Goal: Find specific page/section: Find specific page/section

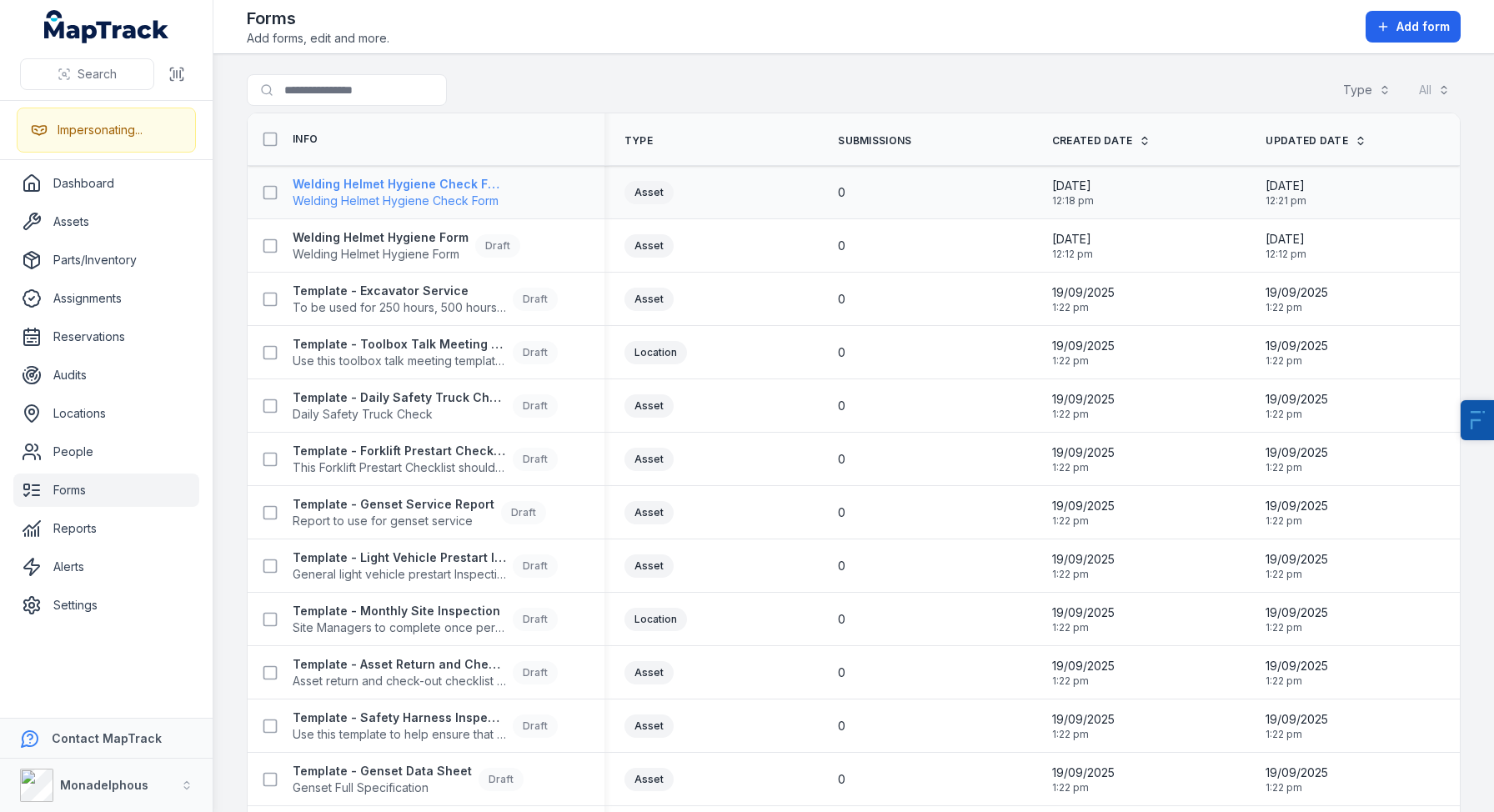
click at [447, 198] on span "Welding Helmet Hygiene Check Form" at bounding box center [398, 201] width 213 height 17
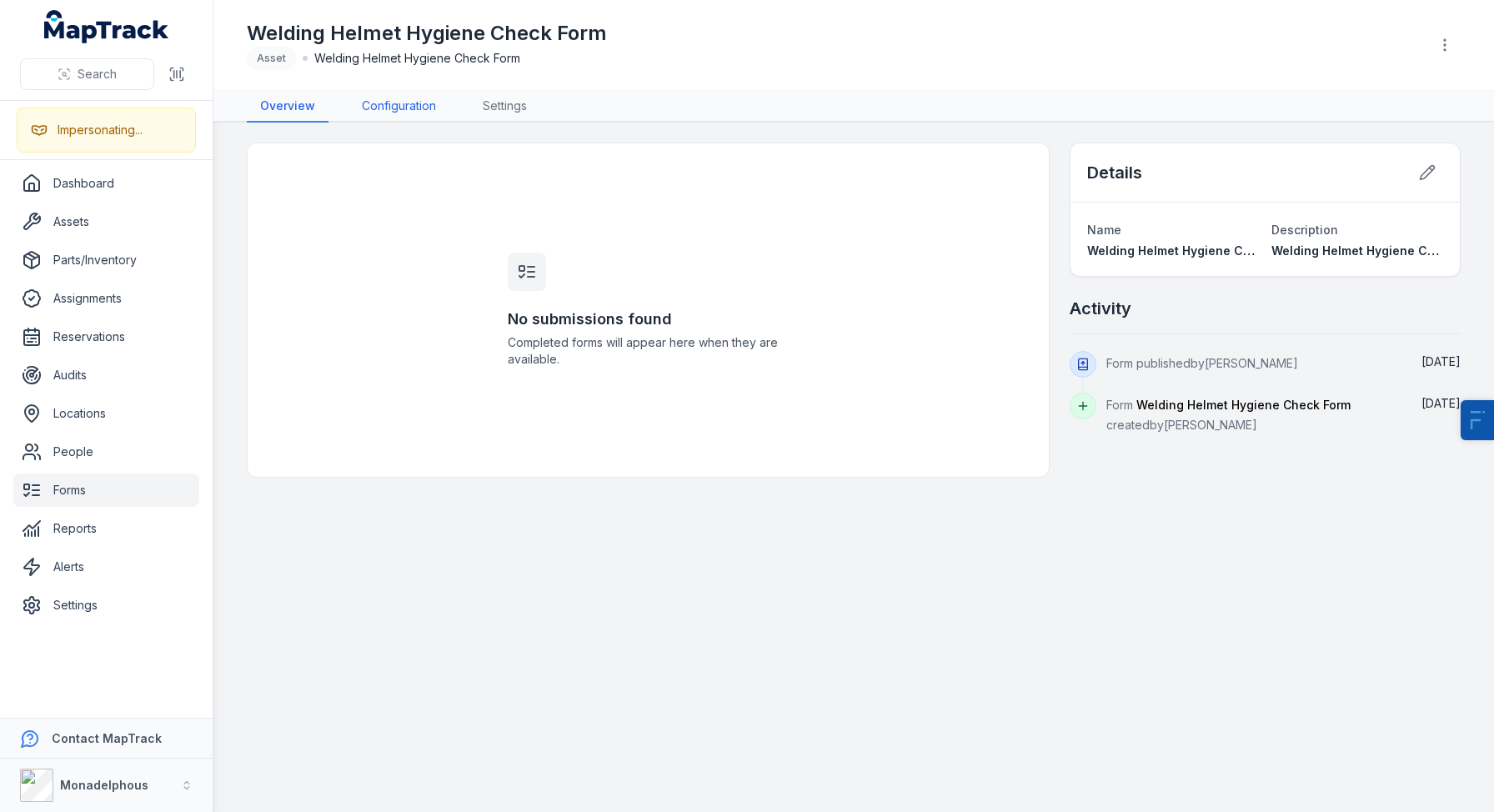
click at [412, 111] on link "Configuration" at bounding box center [398, 107] width 101 height 32
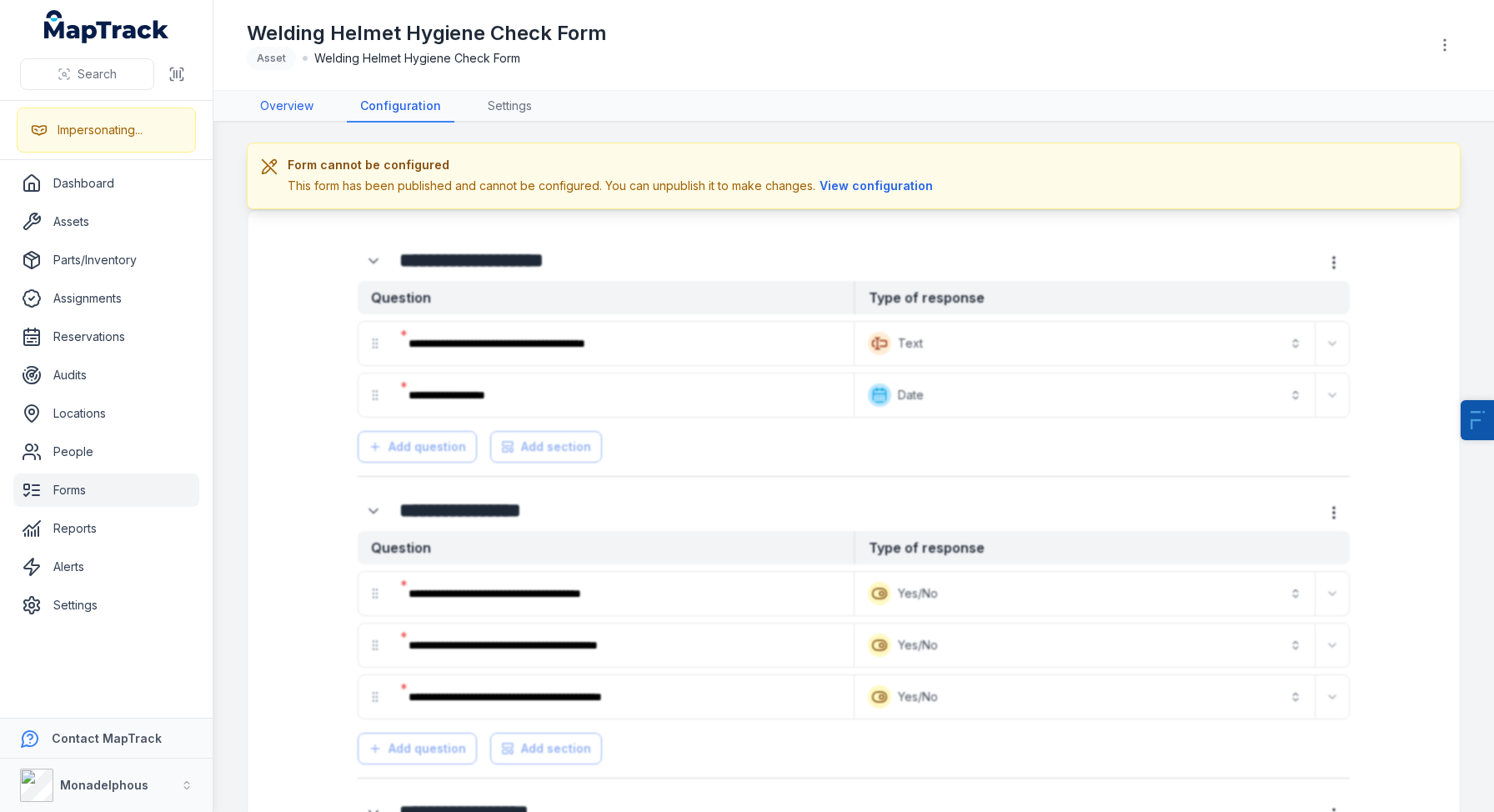
click at [303, 111] on link "Overview" at bounding box center [287, 107] width 80 height 32
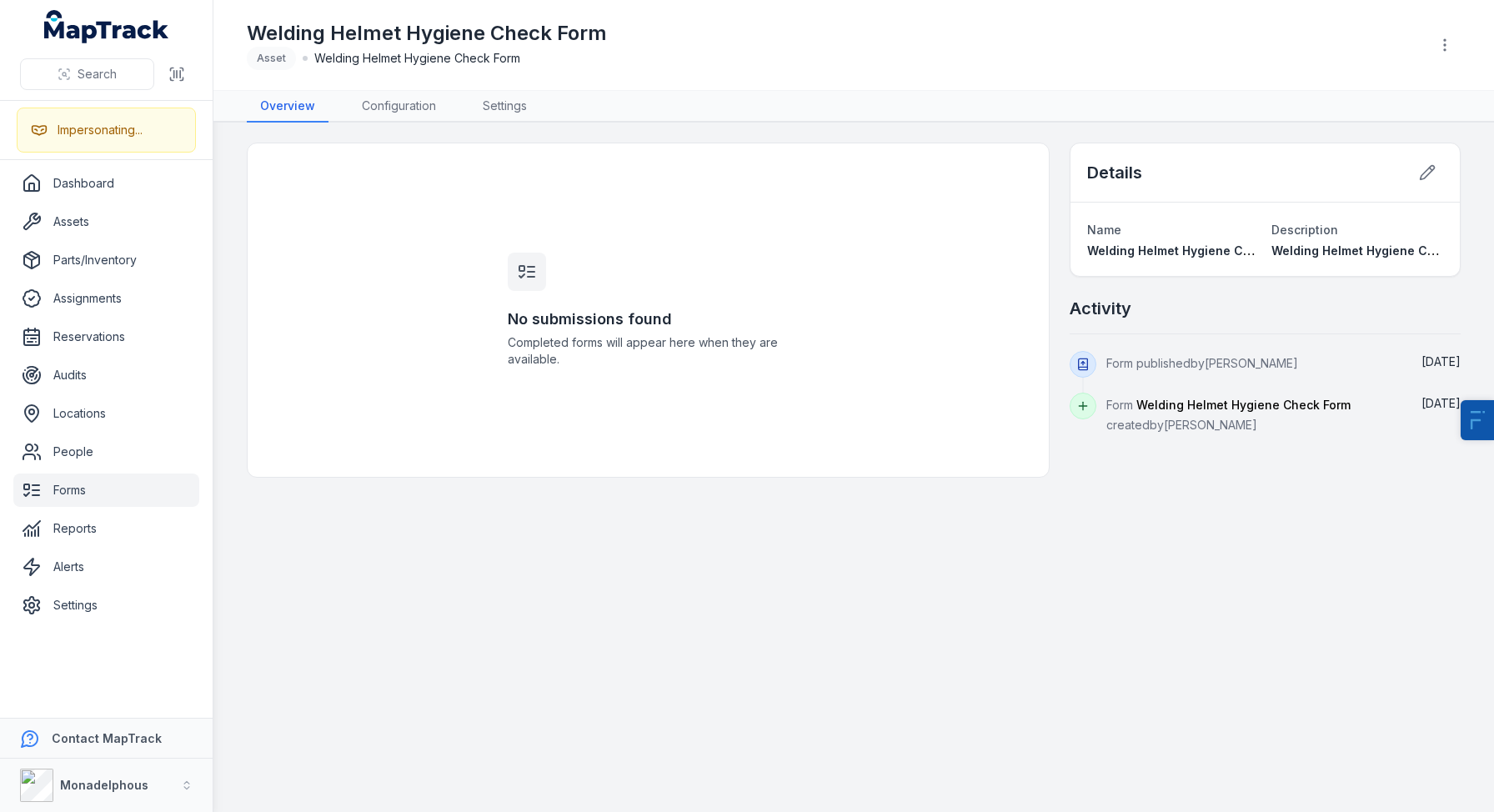
click at [521, 43] on h1 "Welding Helmet Hygiene Check Form" at bounding box center [427, 33] width 360 height 27
click at [86, 184] on link "Dashboard" at bounding box center [106, 183] width 186 height 33
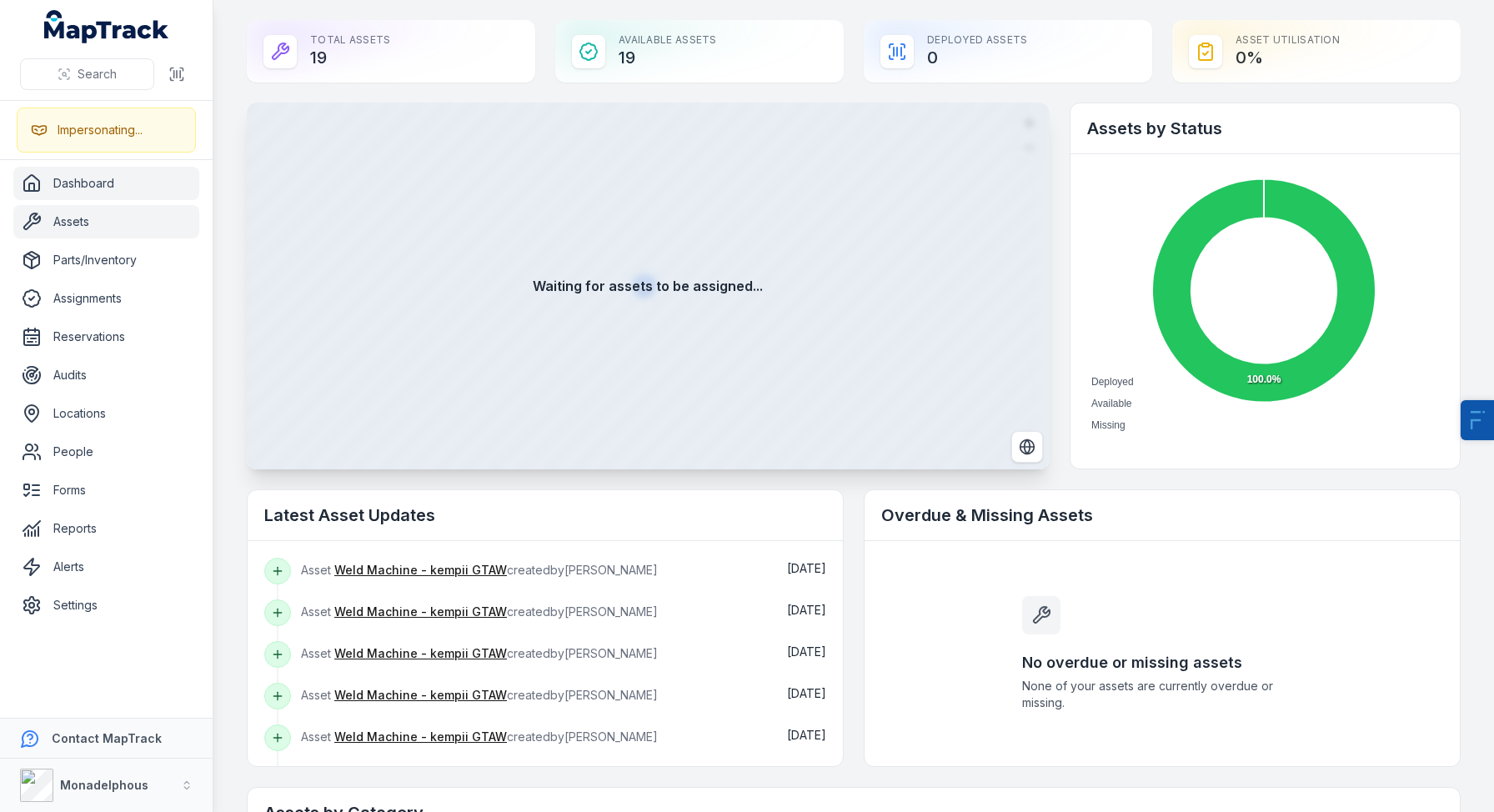
click at [80, 217] on link "Assets" at bounding box center [106, 221] width 186 height 33
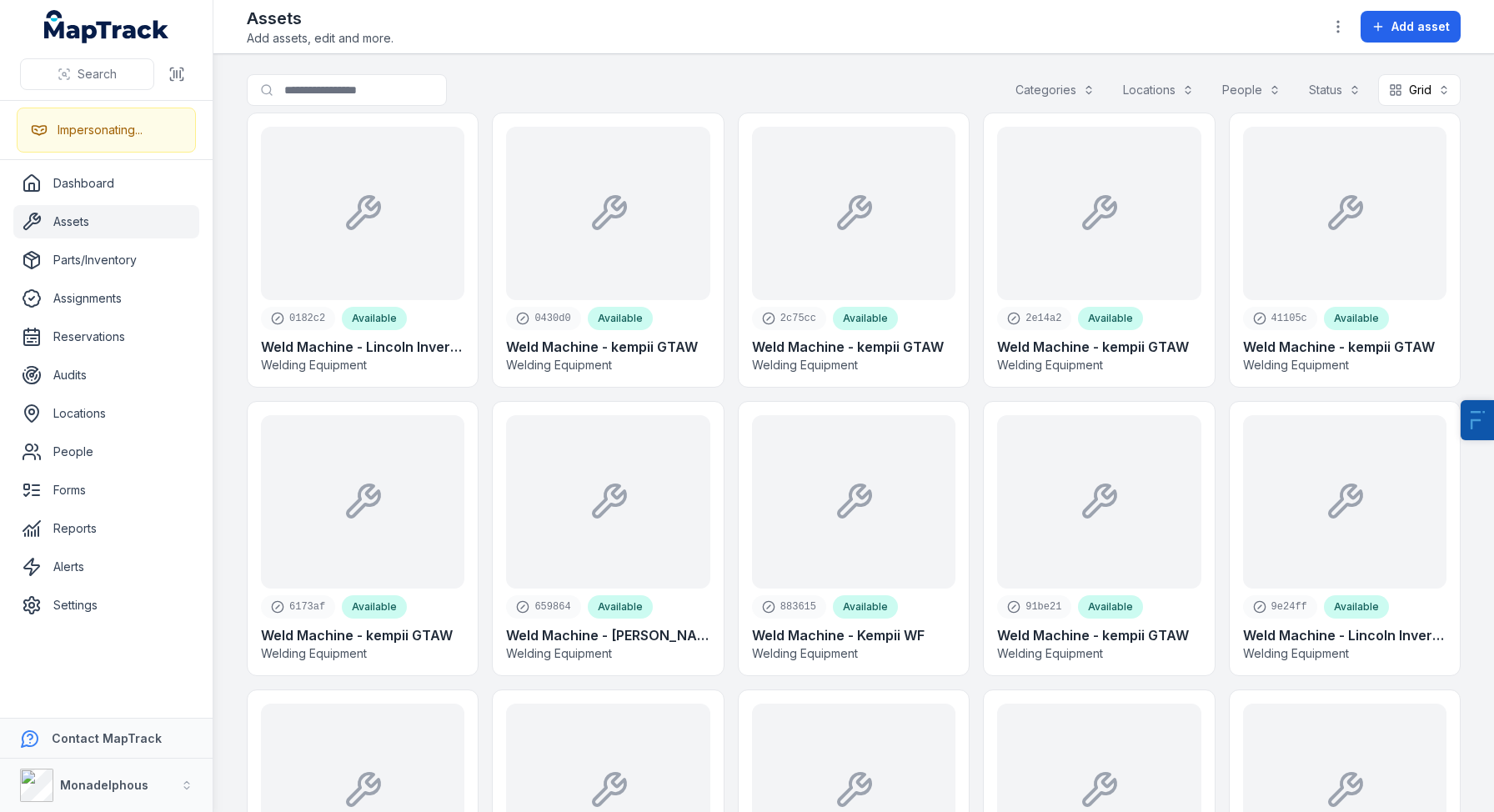
click at [876, 44] on div "Assets Add assets, edit and more. Add asset" at bounding box center [854, 26] width 1214 height 40
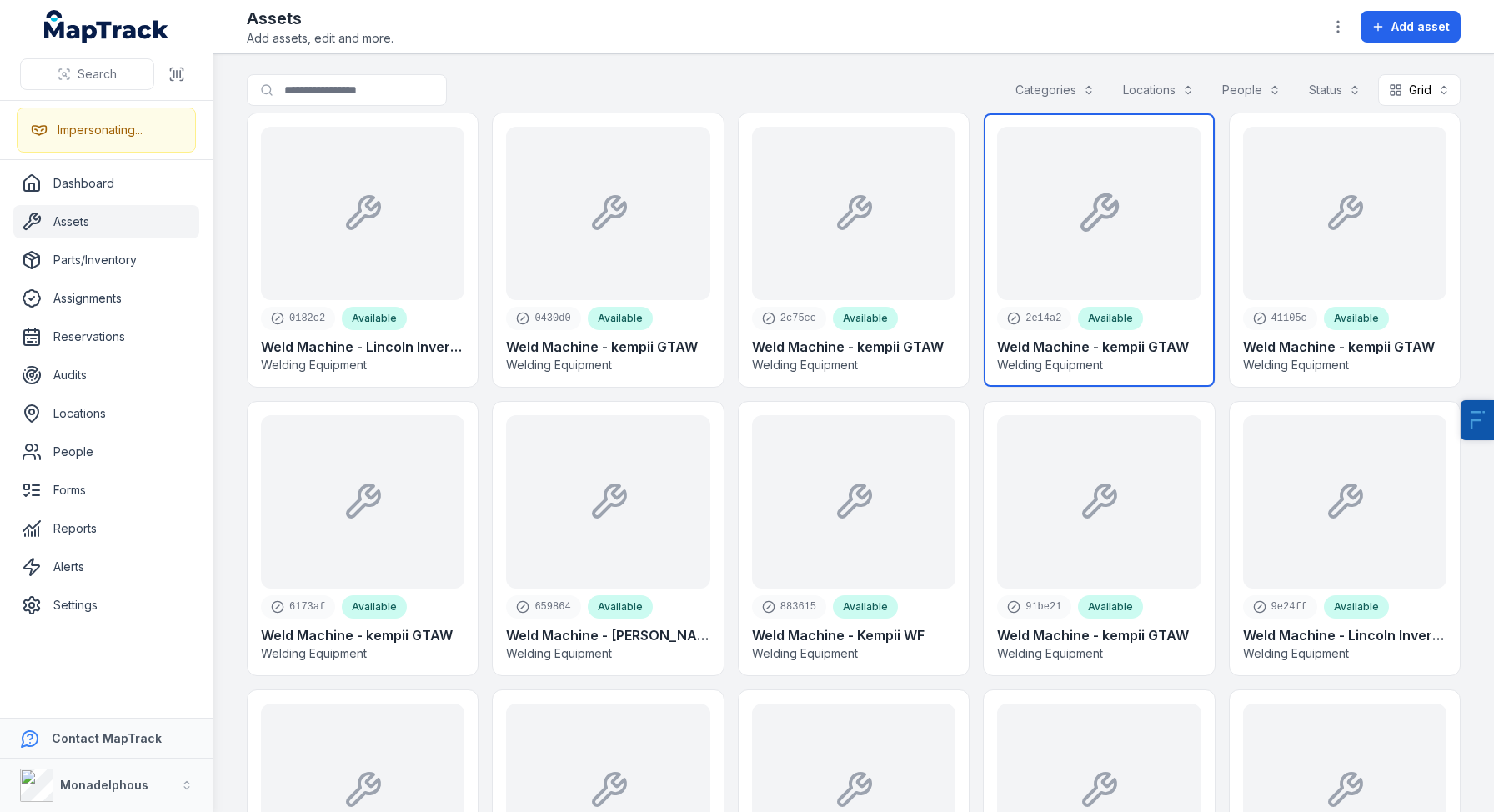
scroll to position [474, 0]
